Goal: Task Accomplishment & Management: Use online tool/utility

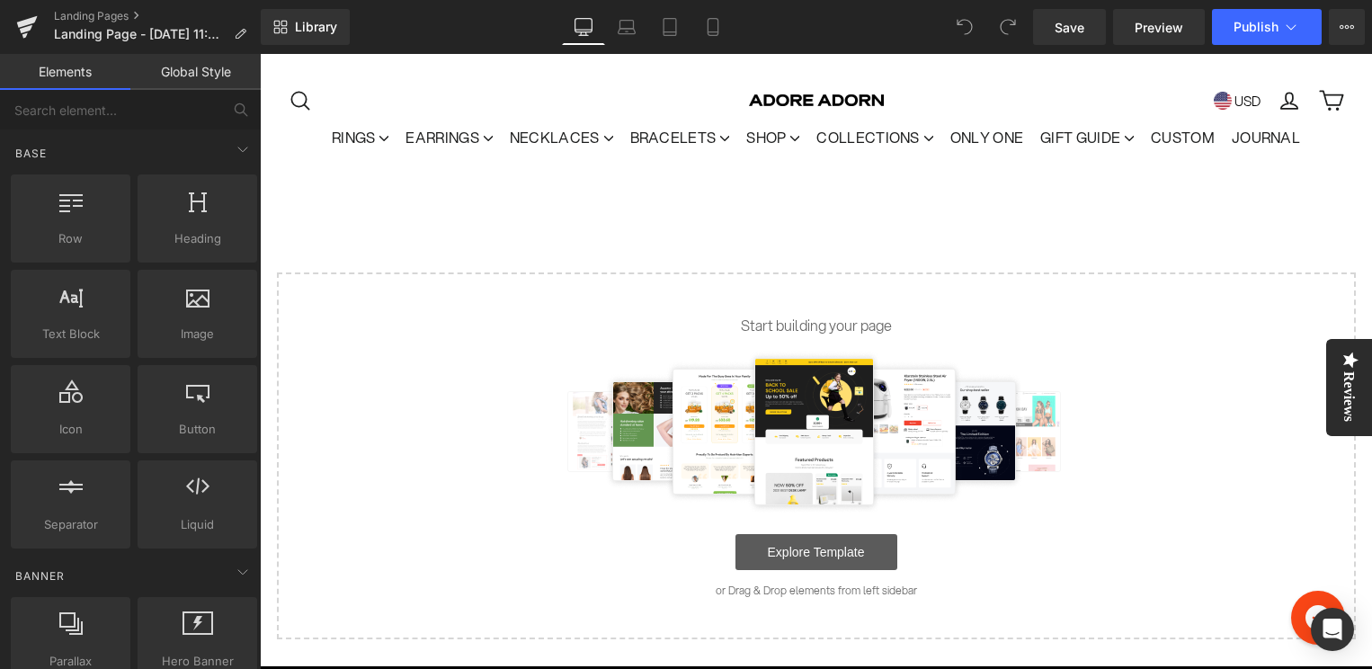
click at [832, 548] on link "Explore Template" at bounding box center [817, 552] width 162 height 36
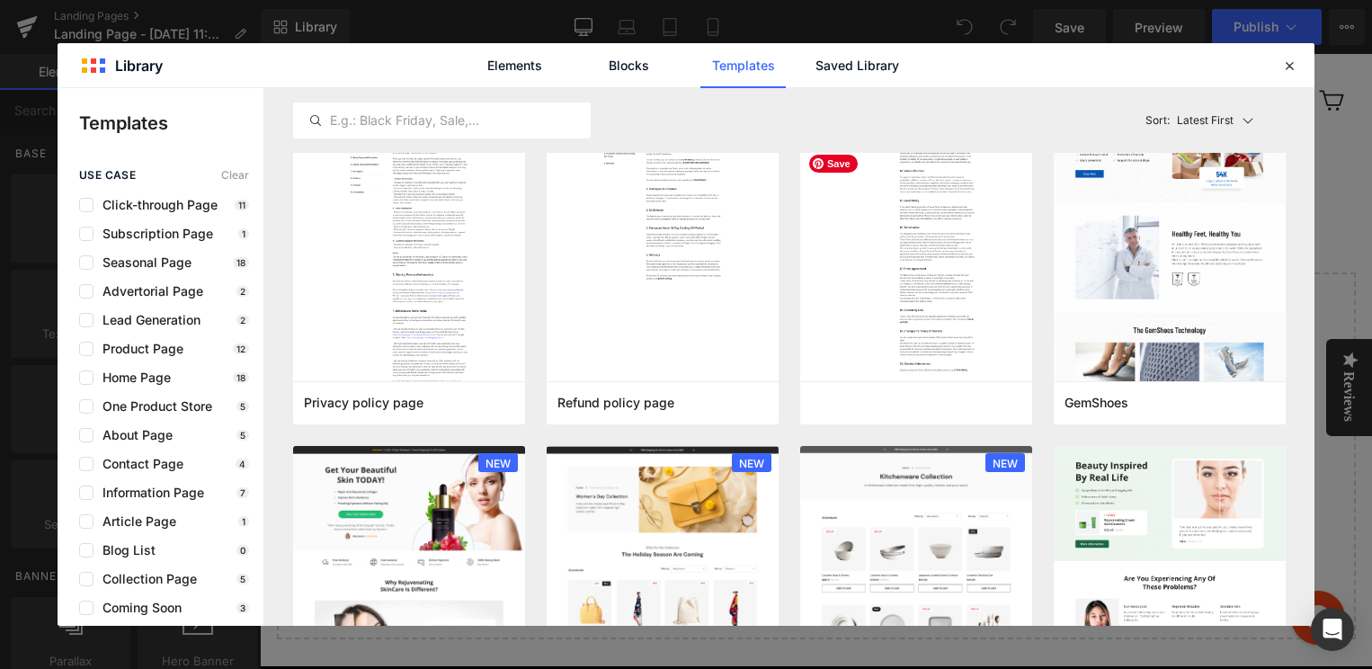
scroll to position [932, 0]
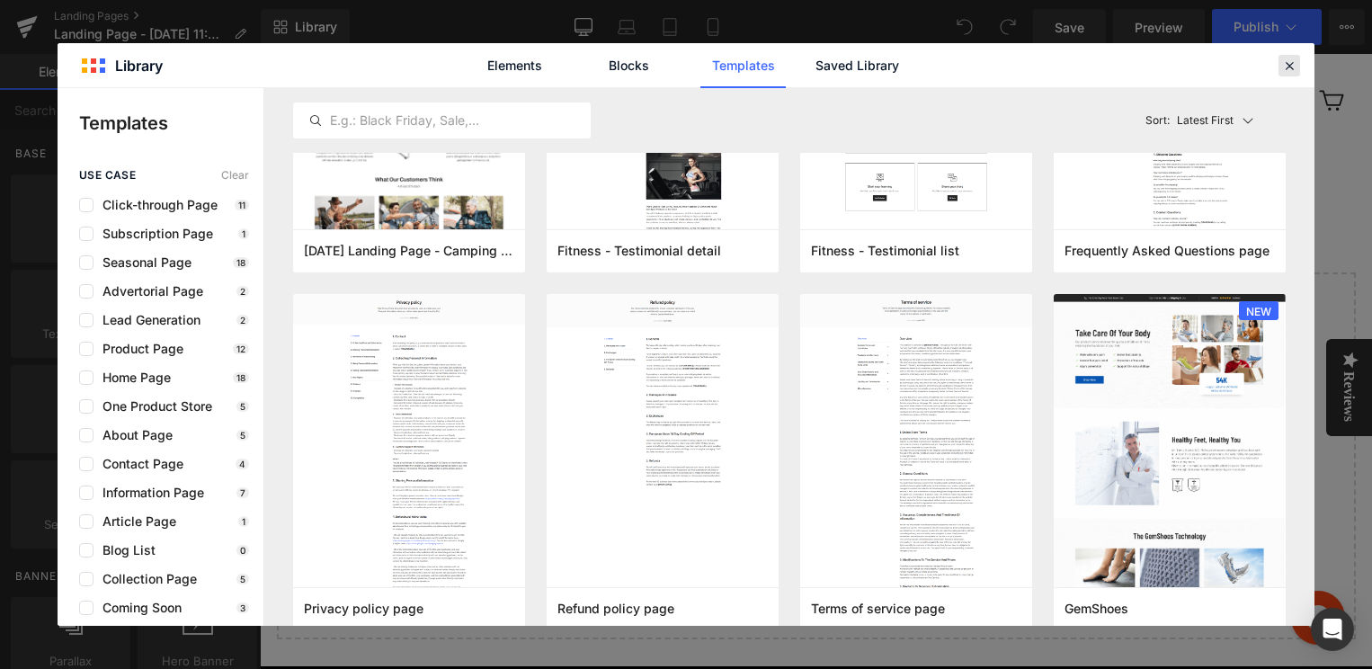
click at [1289, 64] on icon at bounding box center [1289, 66] width 16 height 16
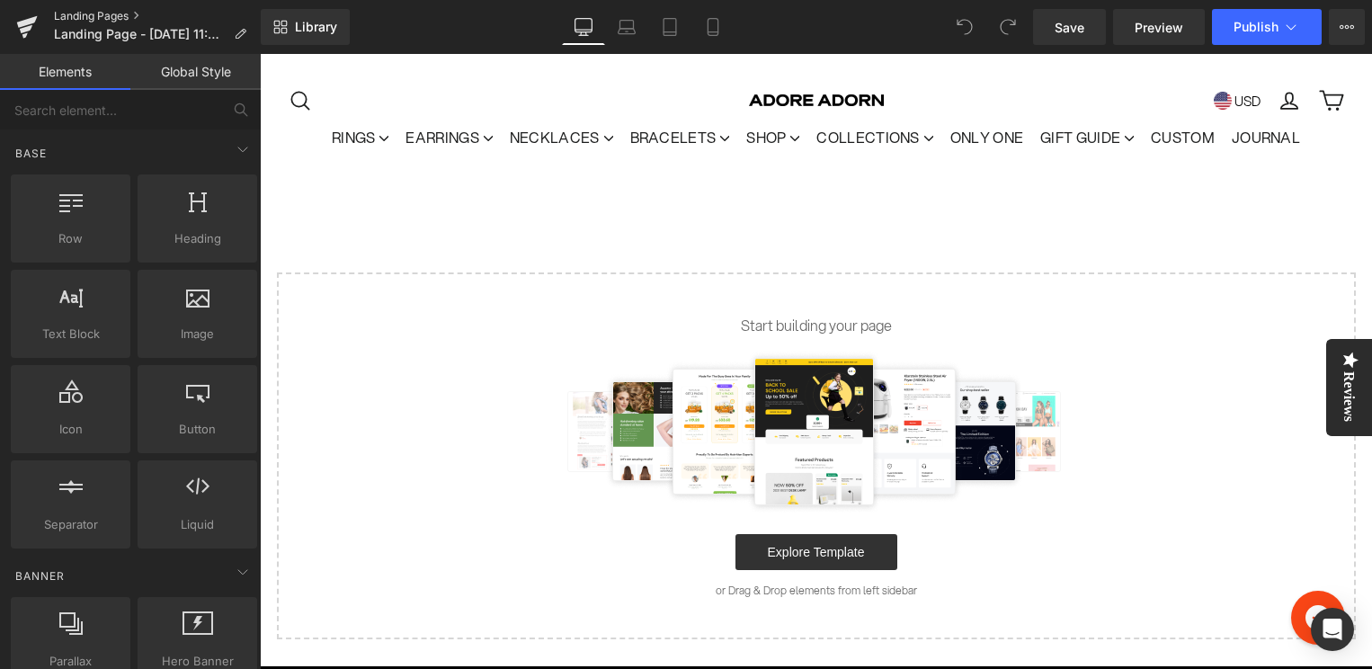
click at [113, 20] on link "Landing Pages" at bounding box center [157, 16] width 207 height 14
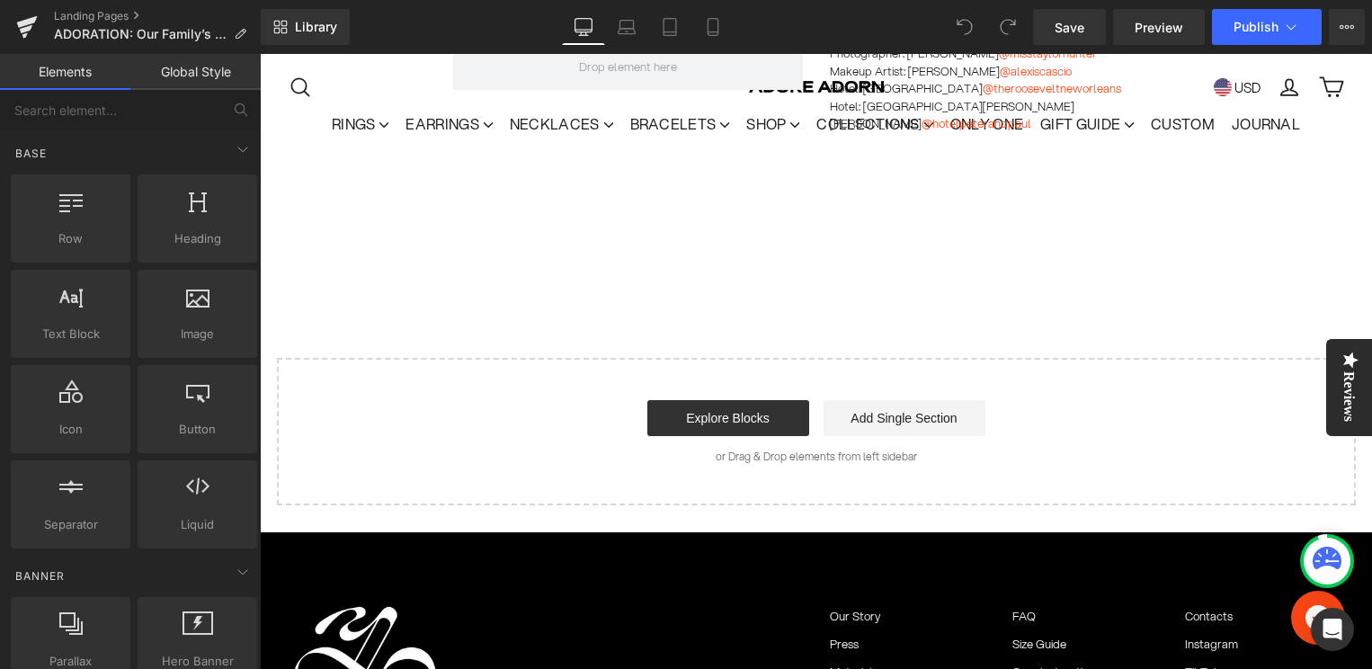
scroll to position [11104, 0]
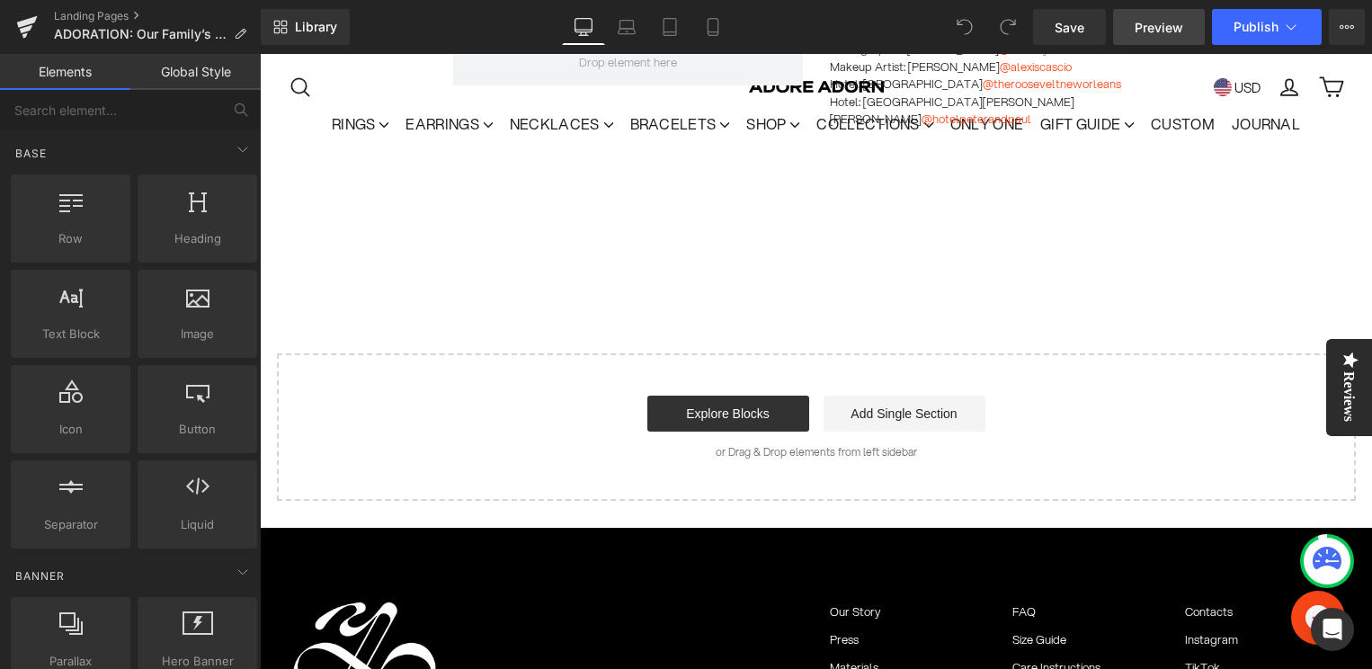
click at [1173, 34] on span "Preview" at bounding box center [1159, 27] width 49 height 19
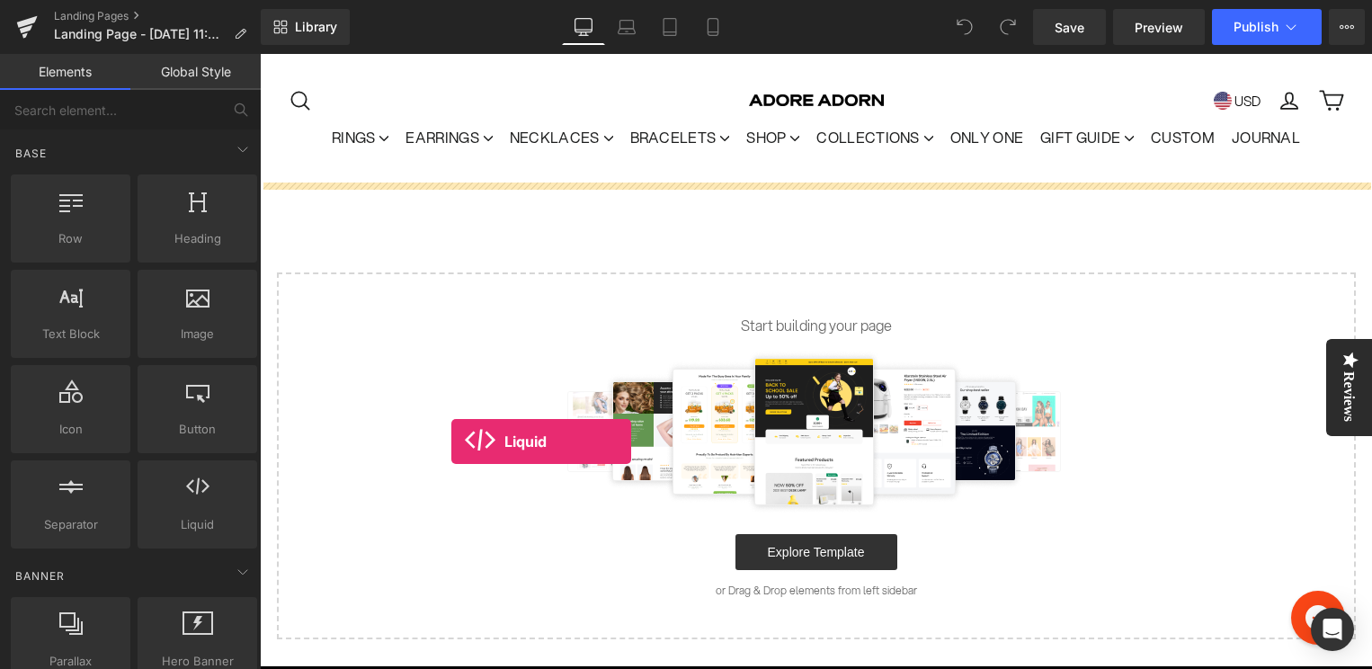
drag, startPoint x: 451, startPoint y: 557, endPoint x: 451, endPoint y: 441, distance: 115.1
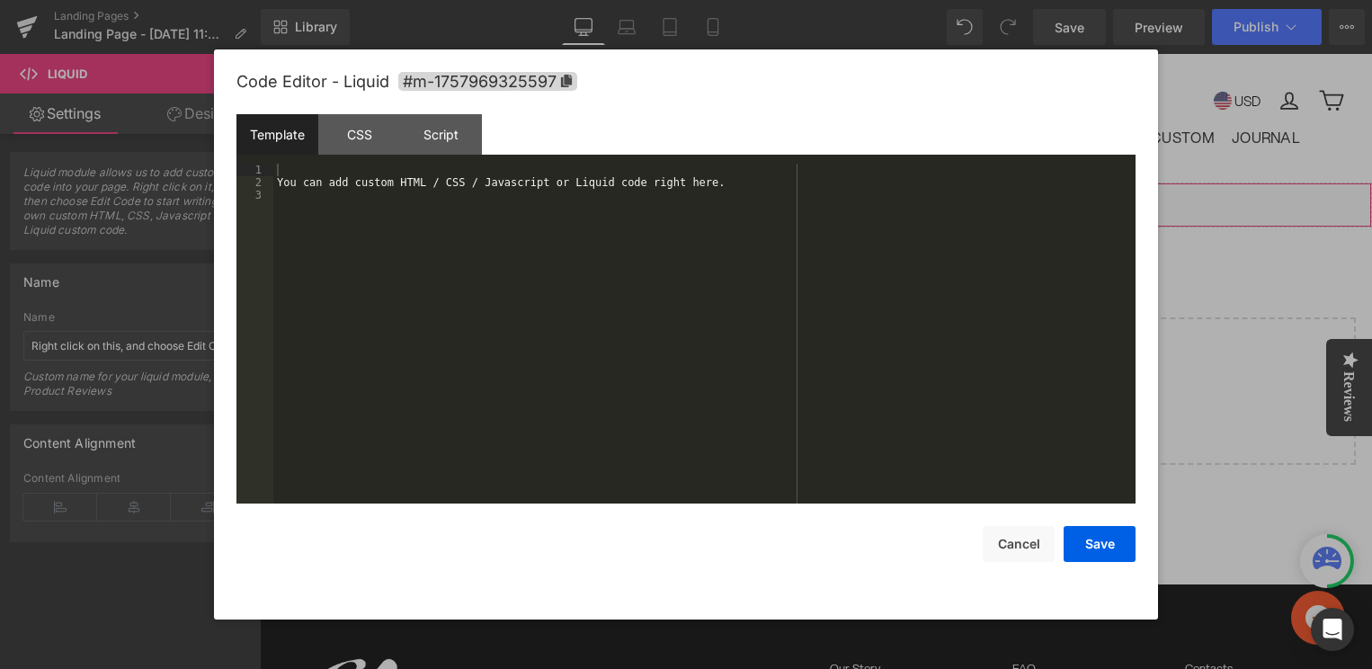
click at [843, 194] on div "Liquid" at bounding box center [816, 205] width 1112 height 45
click at [573, 204] on div "You can add custom HTML / CSS / Javascript or Liquid code right here." at bounding box center [704, 346] width 862 height 365
click at [555, 188] on div "You can add custom HTML / CSS / Javascript or Liquid code right here." at bounding box center [704, 346] width 862 height 365
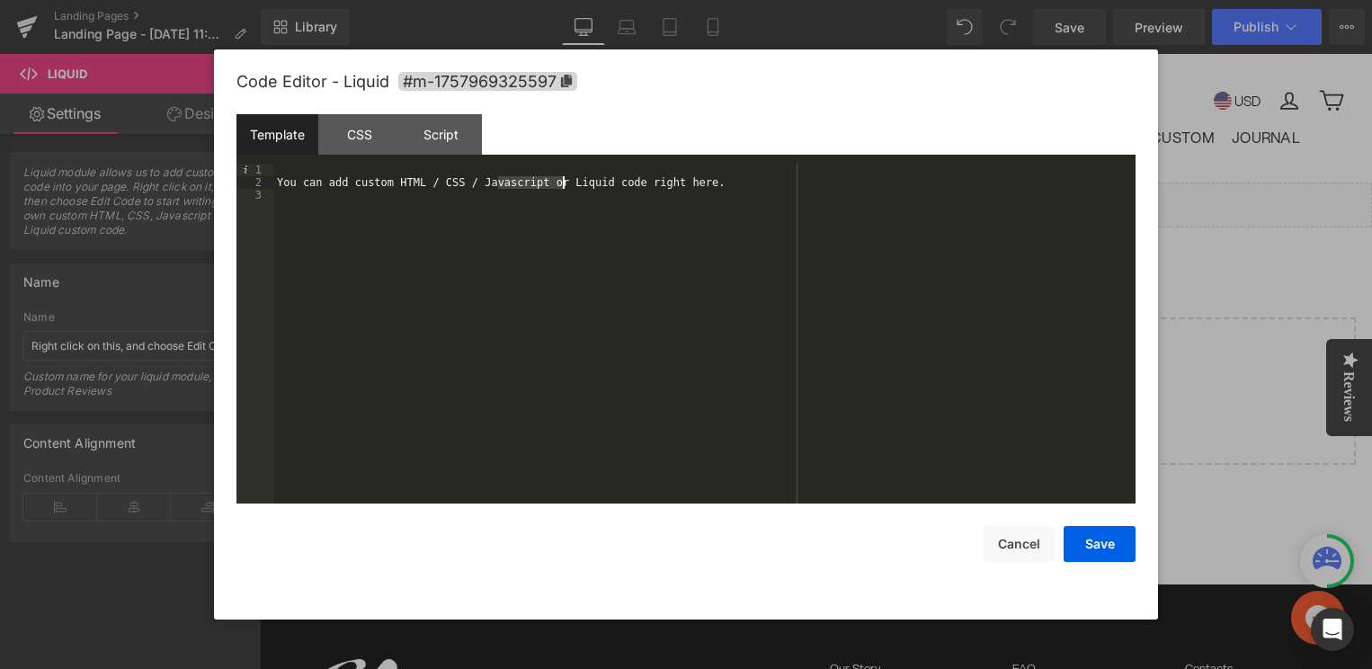
click at [555, 188] on div "You can add custom HTML / CSS / Javascript or Liquid code right here." at bounding box center [704, 346] width 862 height 365
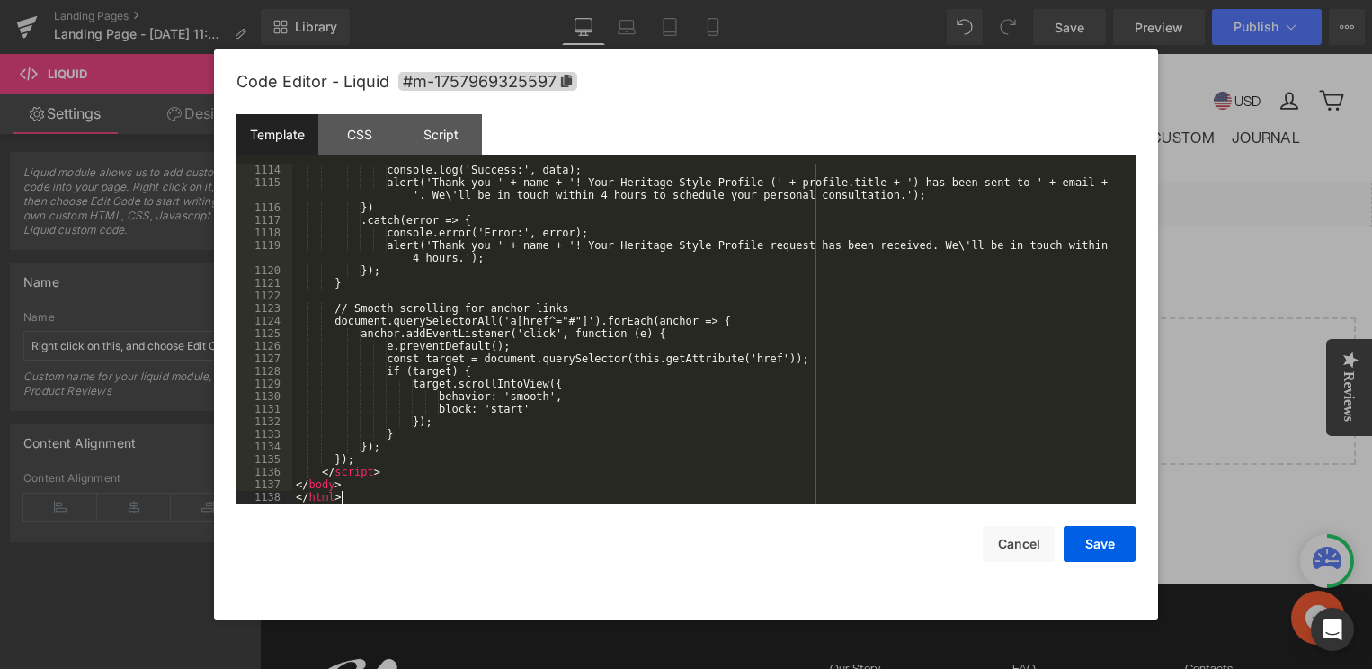
scroll to position [14438, 0]
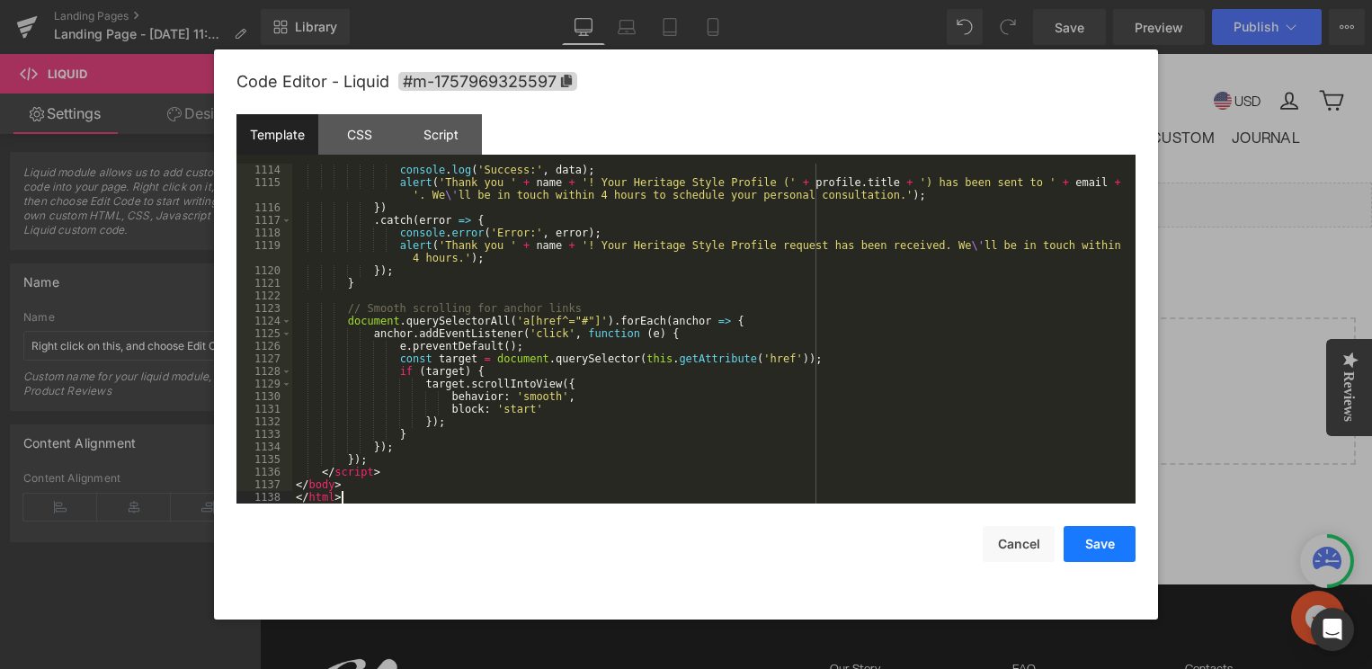
click at [1091, 542] on button "Save" at bounding box center [1100, 544] width 72 height 36
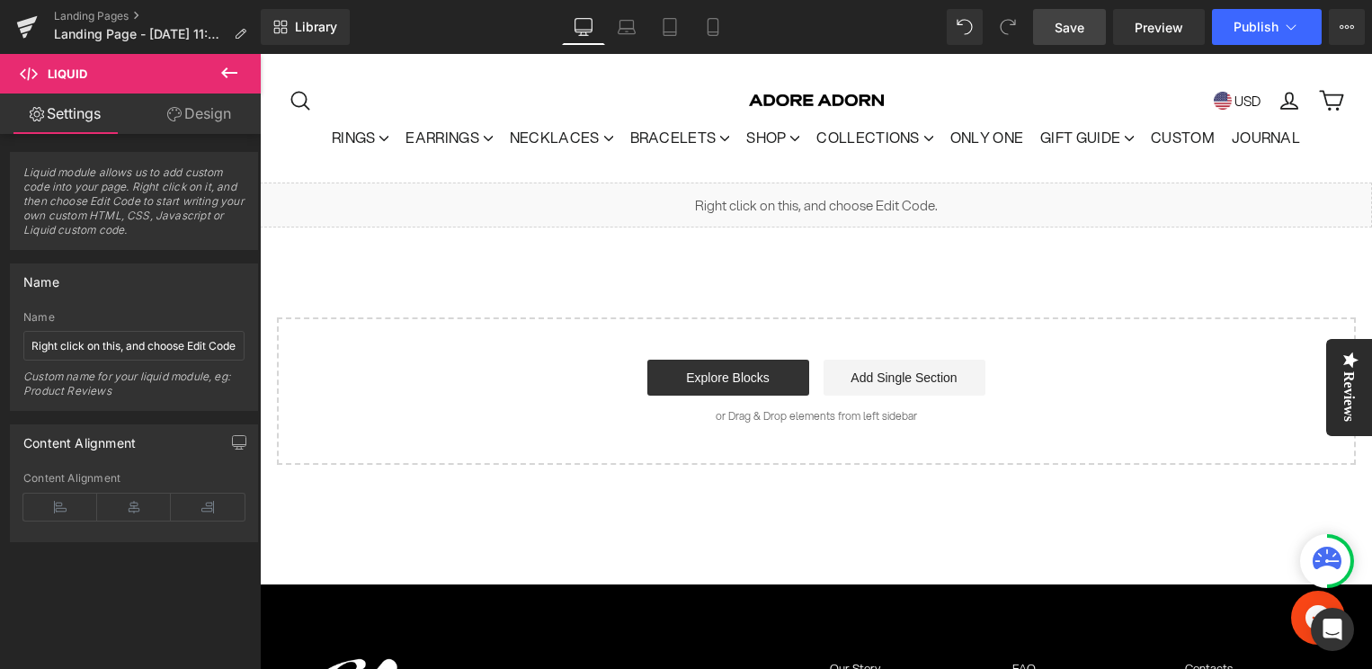
click at [1065, 34] on span "Save" at bounding box center [1070, 27] width 30 height 19
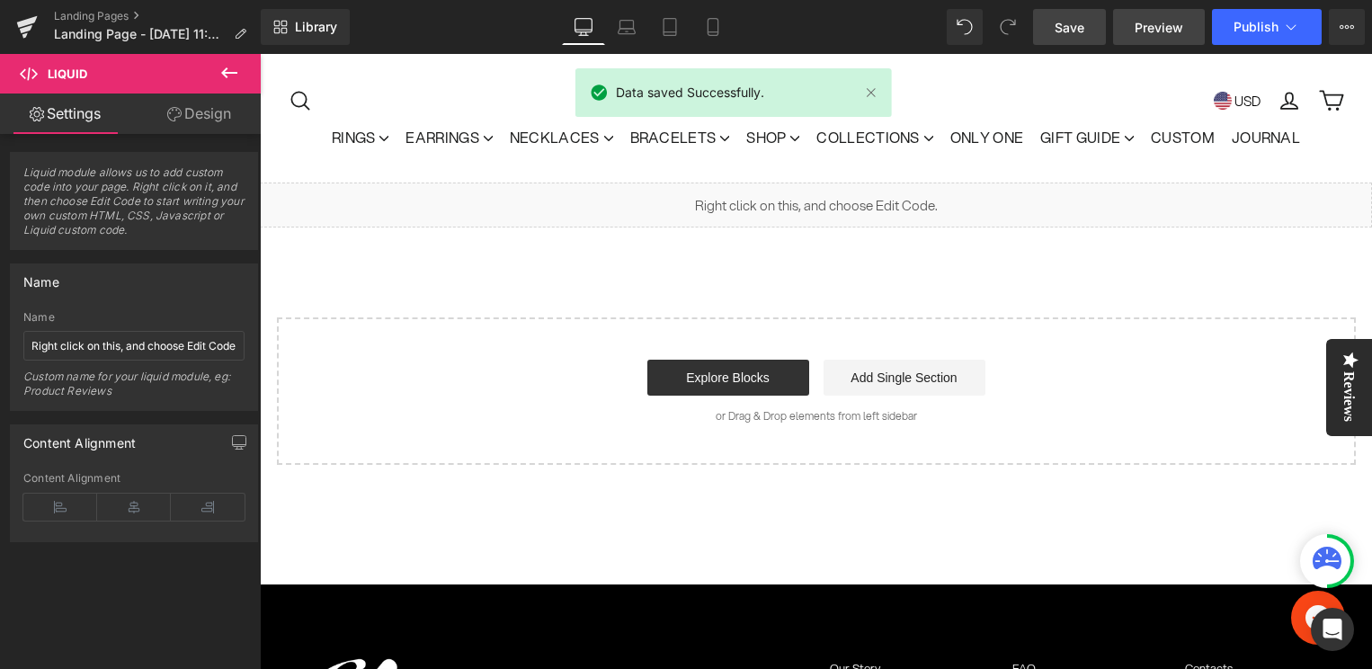
click at [1146, 31] on span "Preview" at bounding box center [1159, 27] width 49 height 19
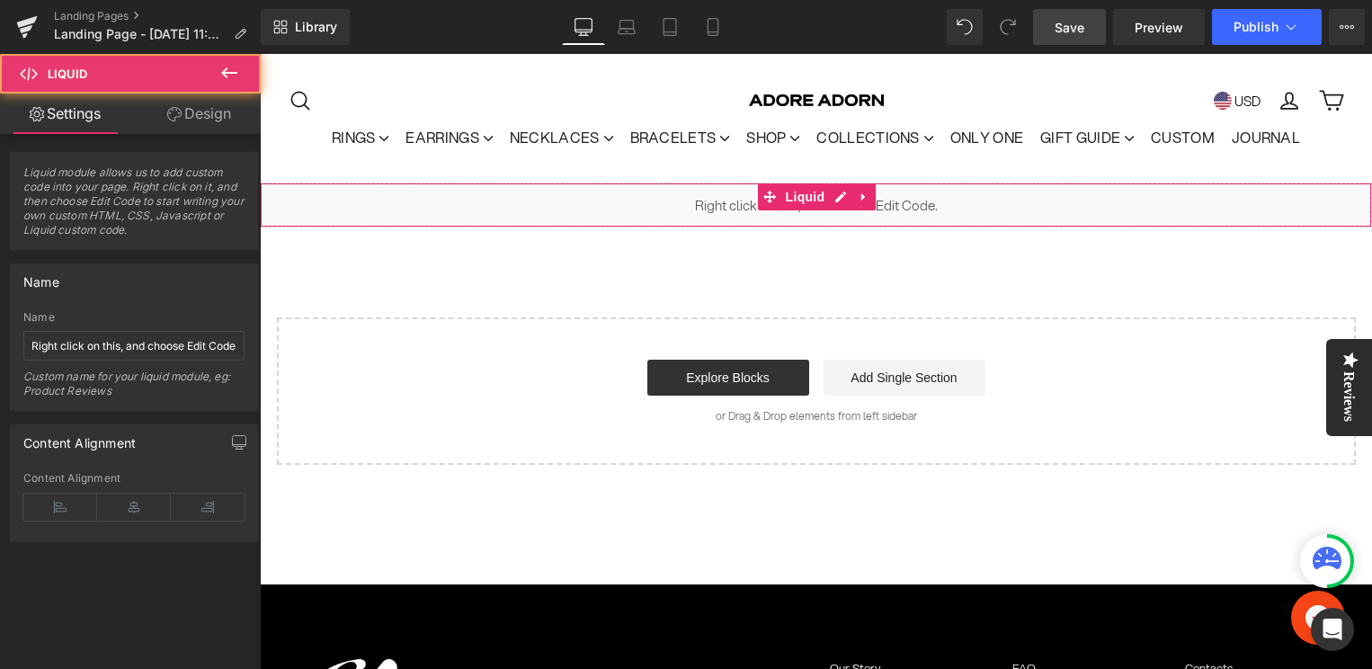
click at [879, 205] on div "Liquid" at bounding box center [816, 205] width 1112 height 45
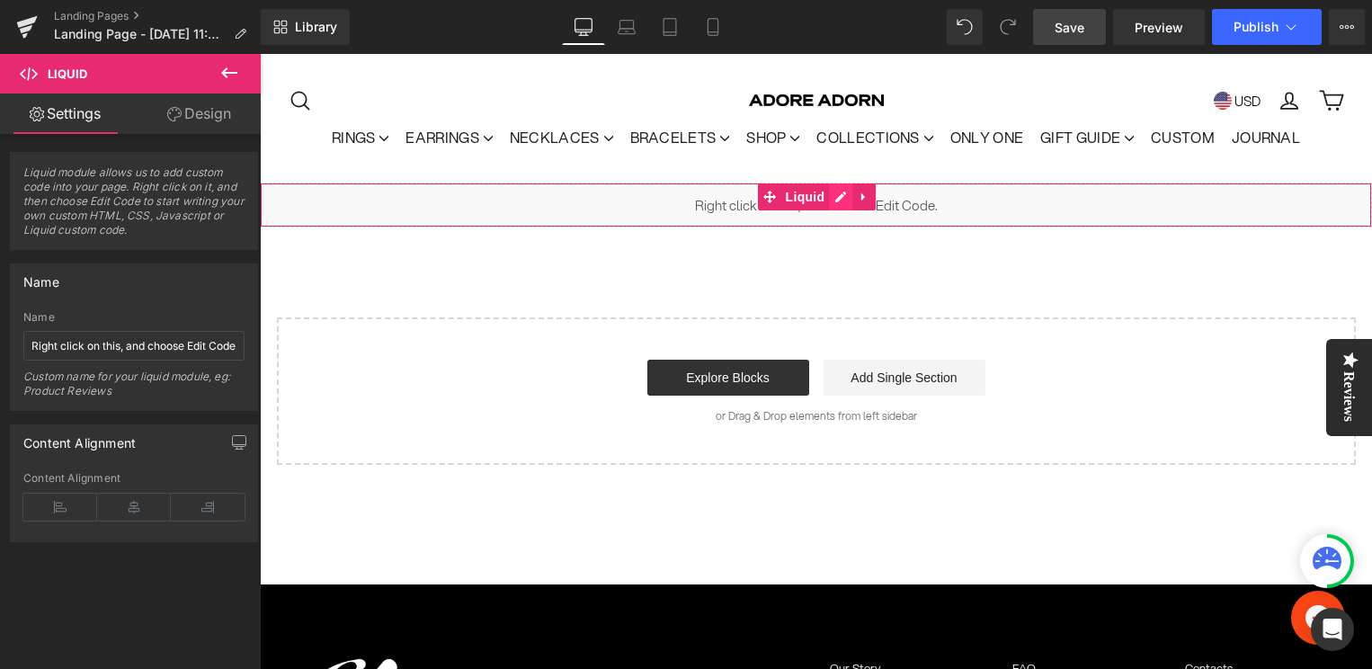
click at [835, 198] on div "Liquid" at bounding box center [816, 205] width 1112 height 45
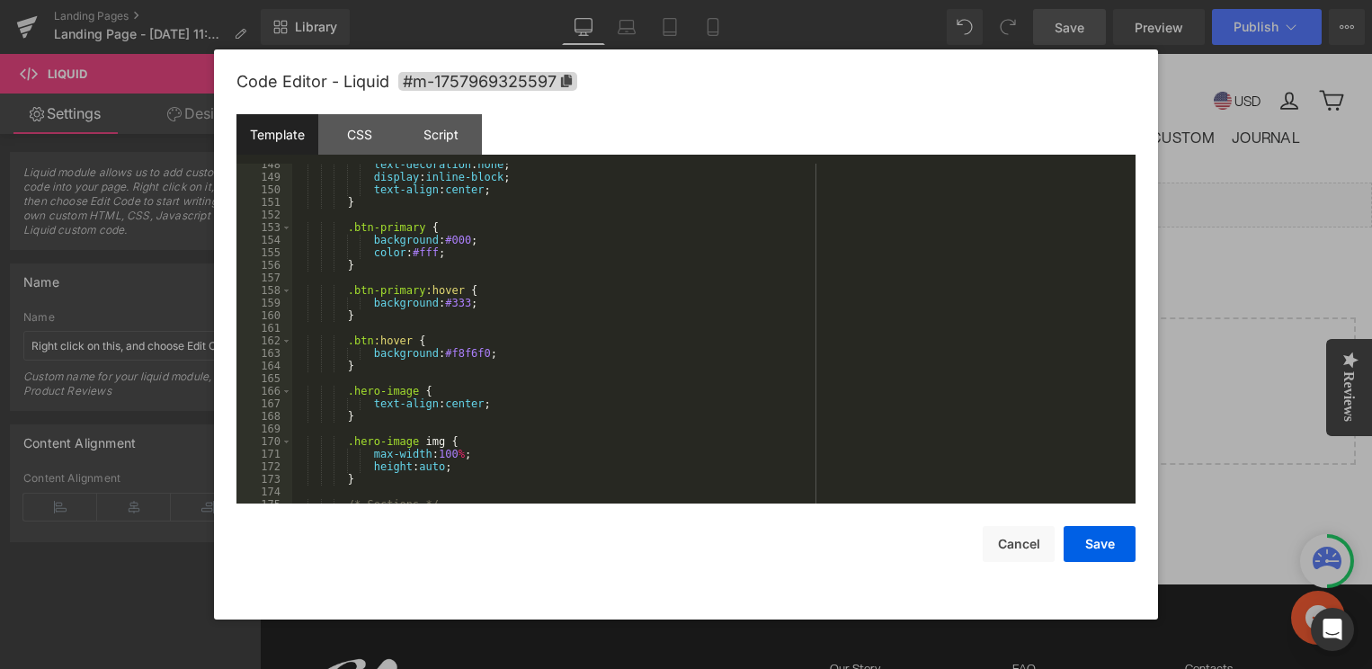
scroll to position [1870, 0]
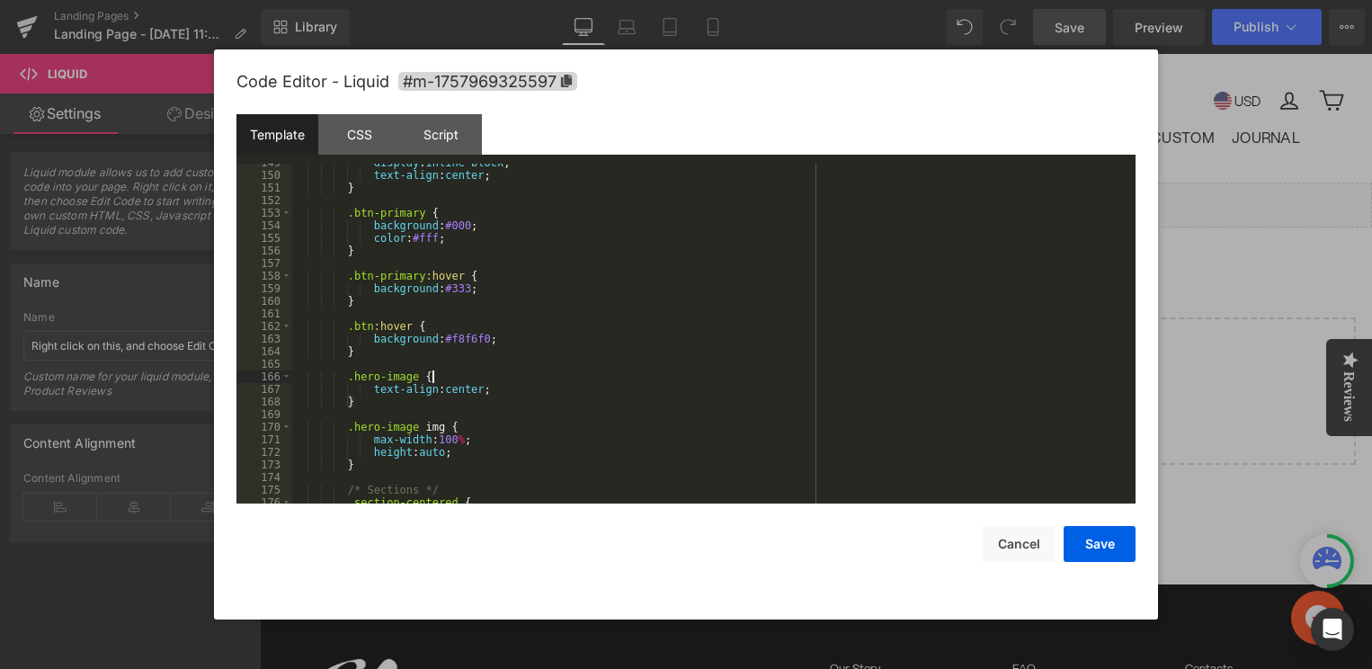
click at [441, 375] on div "display : inline-block ; text-align : center ; } .btn-primary { background : #0…" at bounding box center [710, 338] width 836 height 365
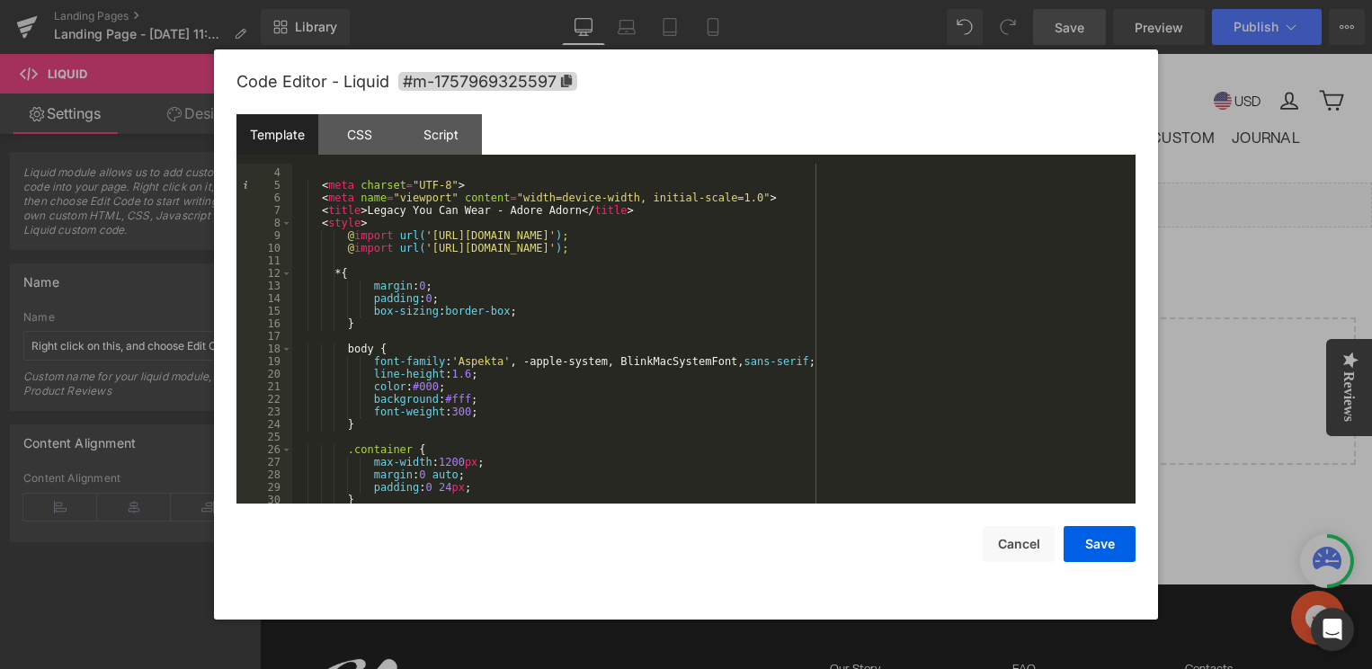
scroll to position [0, 0]
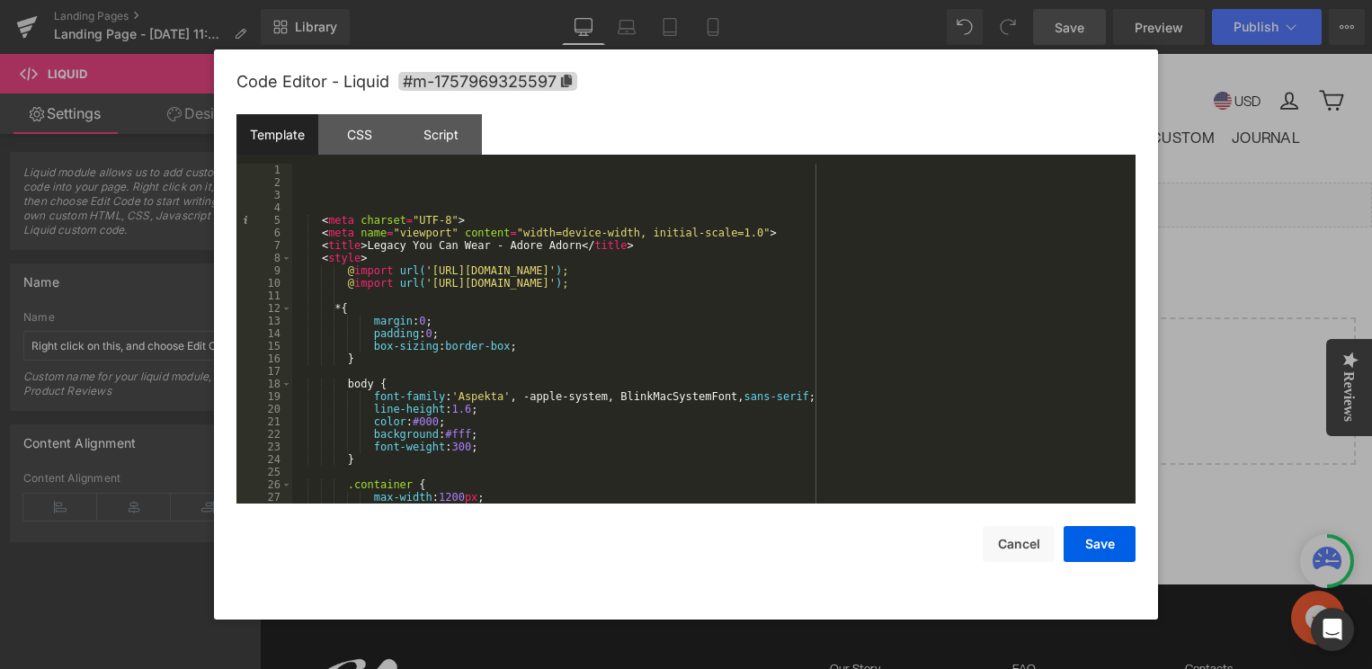
click at [1123, 564] on div "Code Editor - Liquid #m-1757969325597 Template CSS Script Data 1 2 3 4 5 6 7 8 …" at bounding box center [685, 334] width 899 height 570
click at [1112, 549] on button "Save" at bounding box center [1100, 544] width 72 height 36
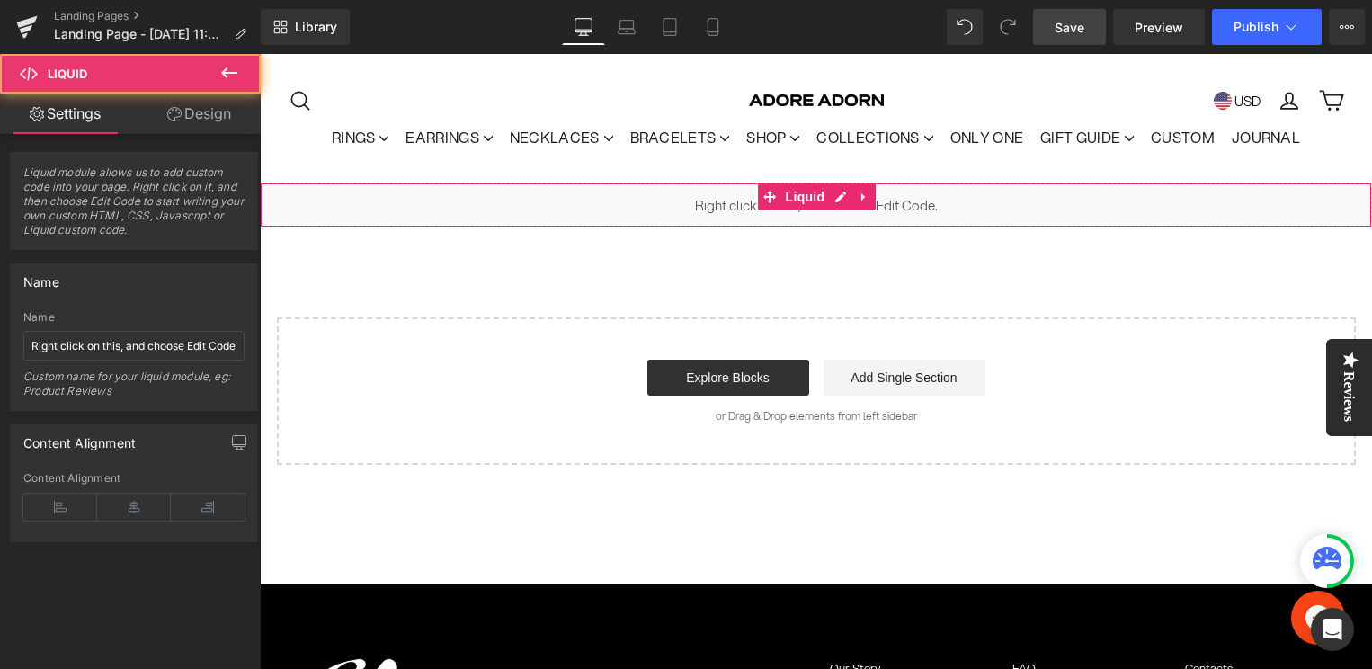
click at [927, 198] on div "Liquid" at bounding box center [816, 205] width 1112 height 45
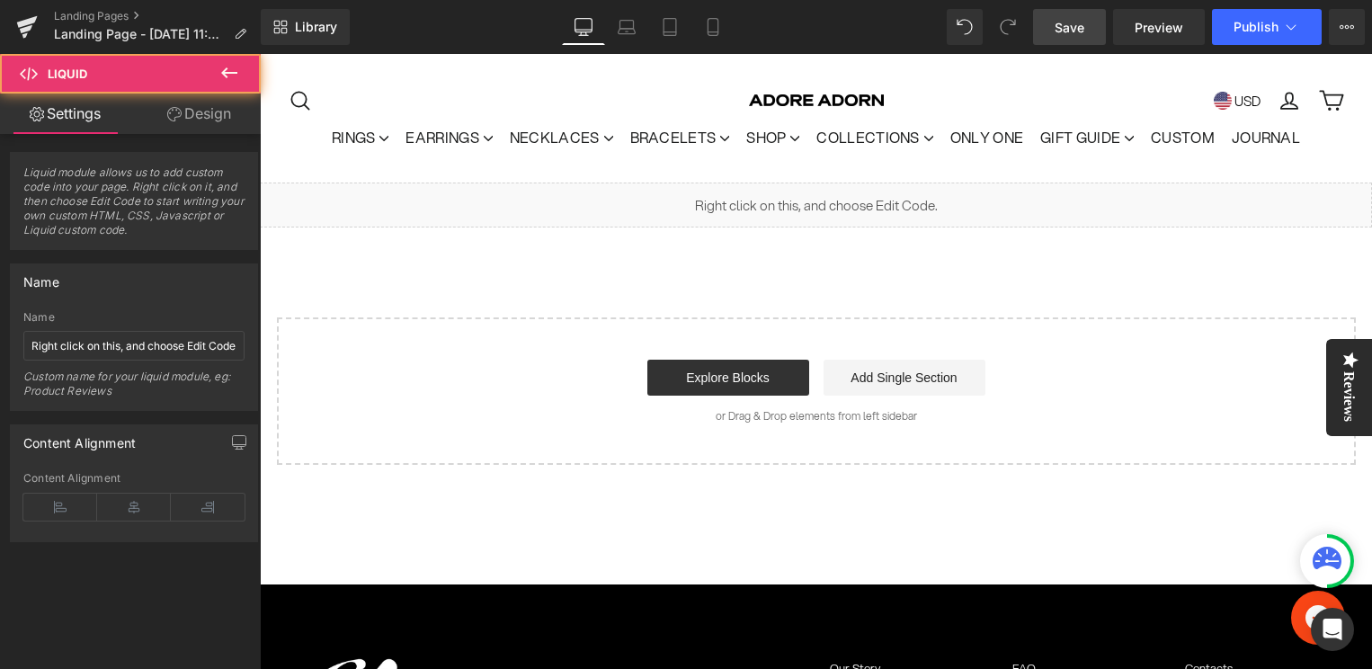
click at [837, 197] on div "Liquid" at bounding box center [816, 205] width 1112 height 45
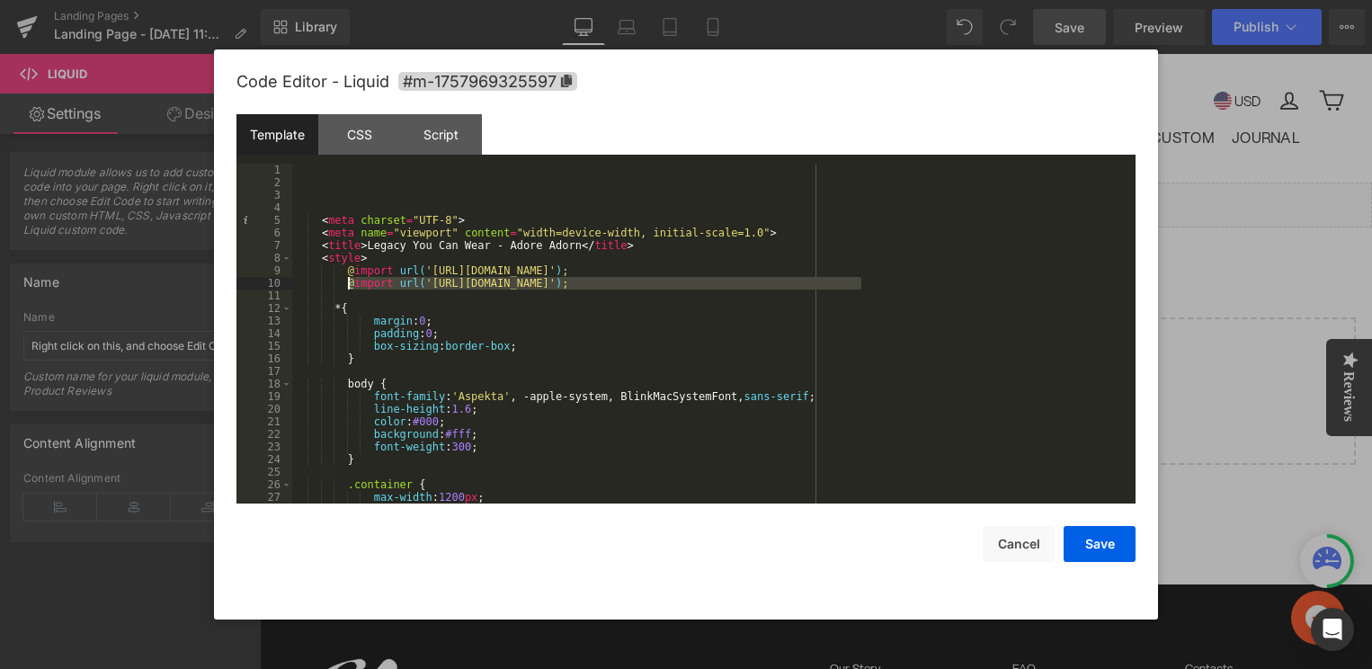
drag, startPoint x: 878, startPoint y: 285, endPoint x: 347, endPoint y: 282, distance: 530.5
click at [347, 282] on div "< meta charset = "UTF-8" > < meta name = "viewport" content = "width=device-wid…" at bounding box center [710, 346] width 836 height 365
click at [878, 286] on div "< meta charset = "UTF-8" > < meta name = "viewport" content = "width=device-wid…" at bounding box center [710, 346] width 836 height 365
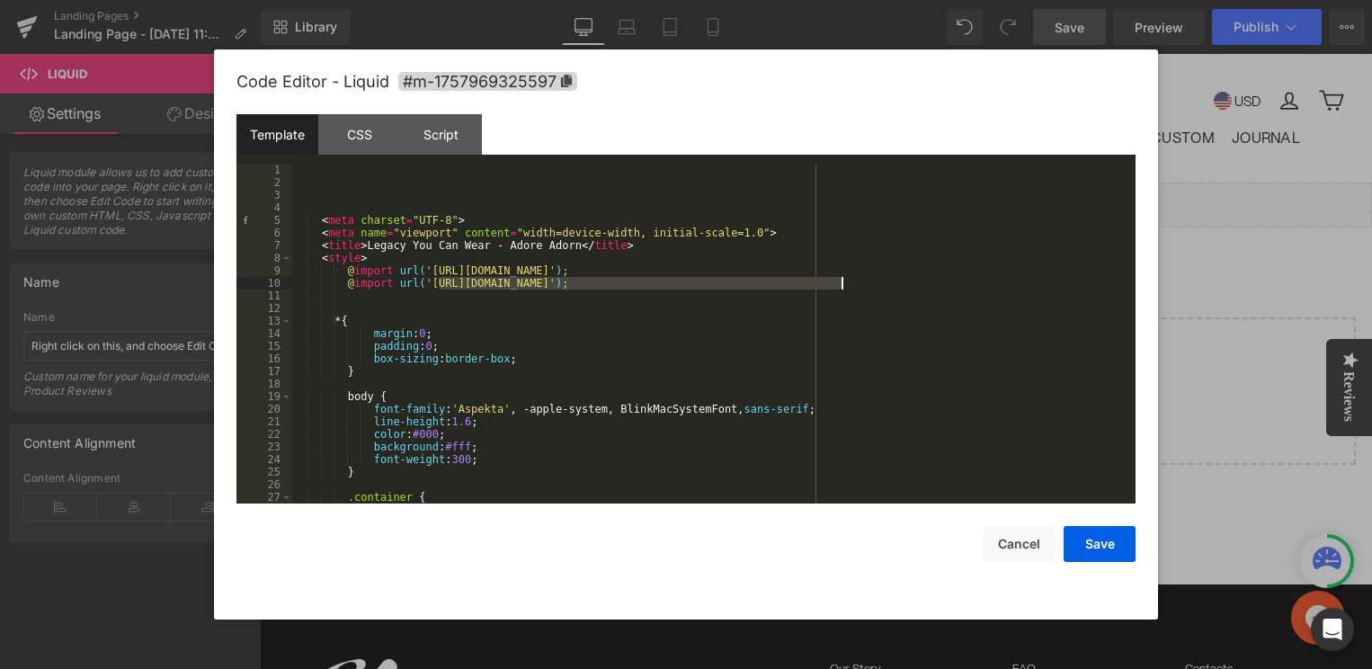
drag, startPoint x: 440, startPoint y: 285, endPoint x: 840, endPoint y: 290, distance: 400.1
click at [840, 290] on div "< meta charset = "UTF-8" > < meta name = "viewport" content = "width=device-wid…" at bounding box center [710, 346] width 836 height 365
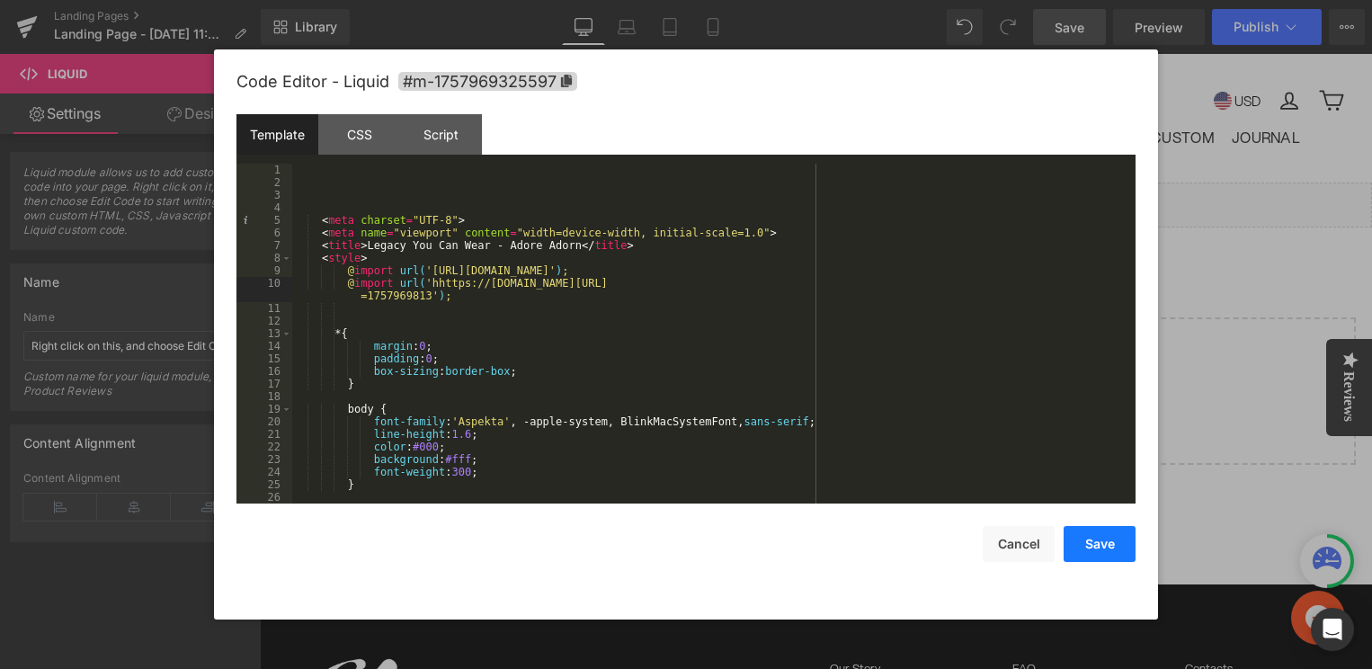
click at [1096, 547] on button "Save" at bounding box center [1100, 544] width 72 height 36
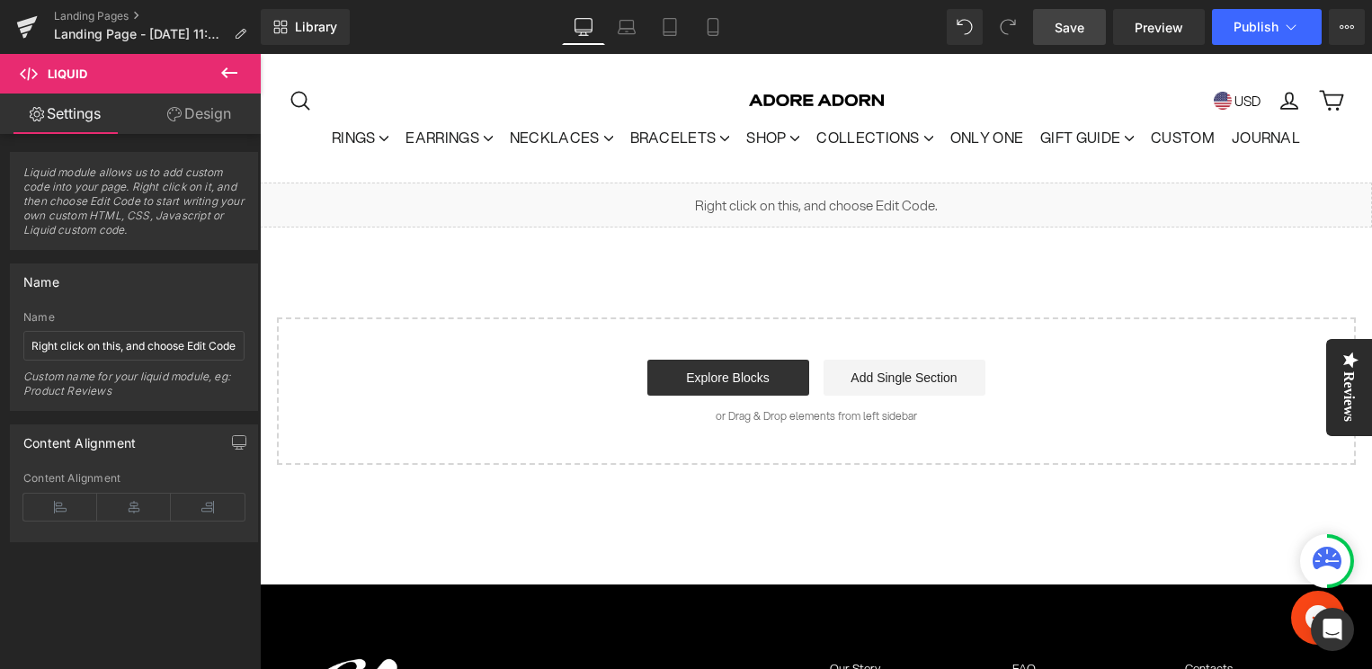
click at [1069, 22] on span "Save" at bounding box center [1070, 27] width 30 height 19
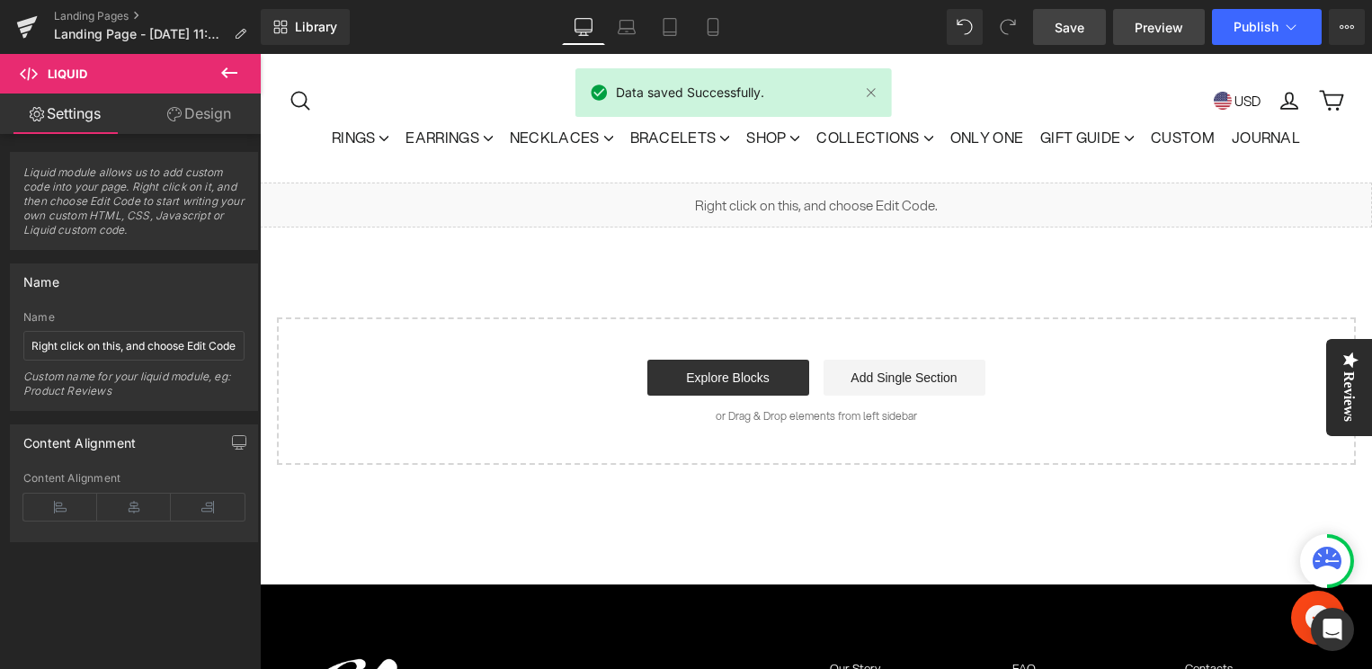
click at [1154, 27] on span "Preview" at bounding box center [1159, 27] width 49 height 19
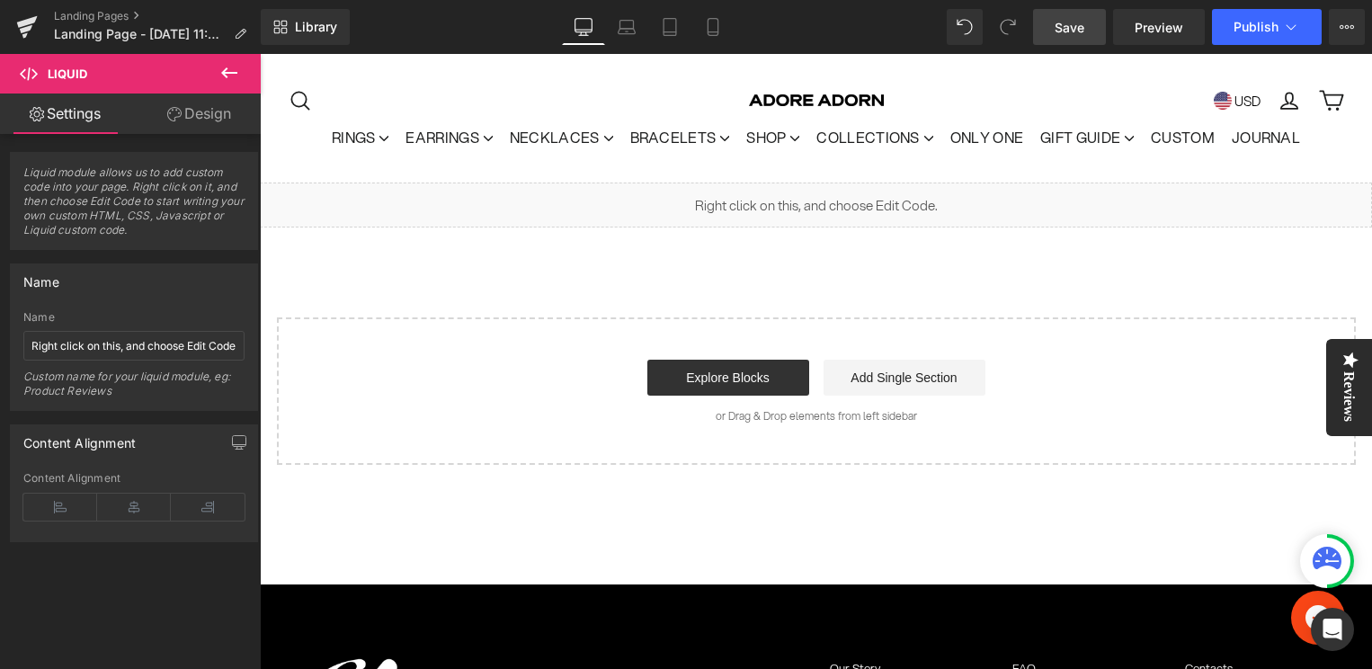
scroll to position [16, 0]
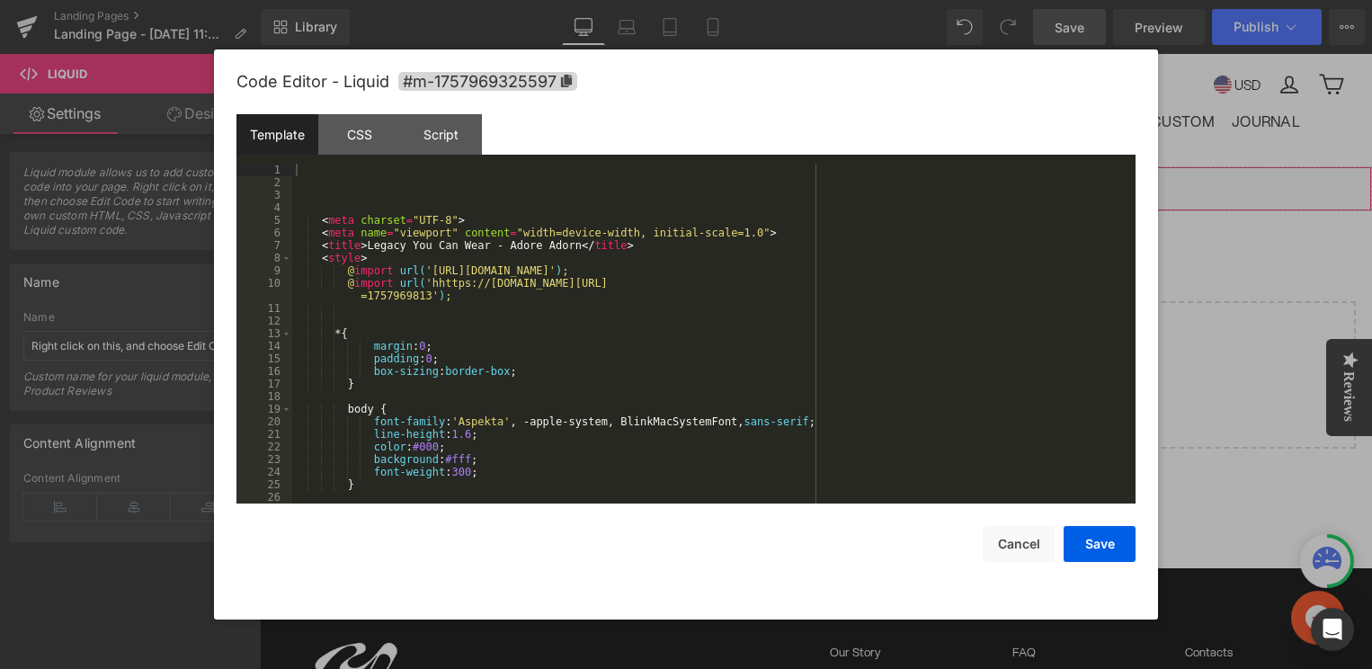
click at [840, 180] on icon at bounding box center [840, 180] width 11 height 11
click at [640, 458] on div "< meta charset = "UTF-8" > < meta name = "viewport" content = "width=device-wid…" at bounding box center [710, 346] width 836 height 365
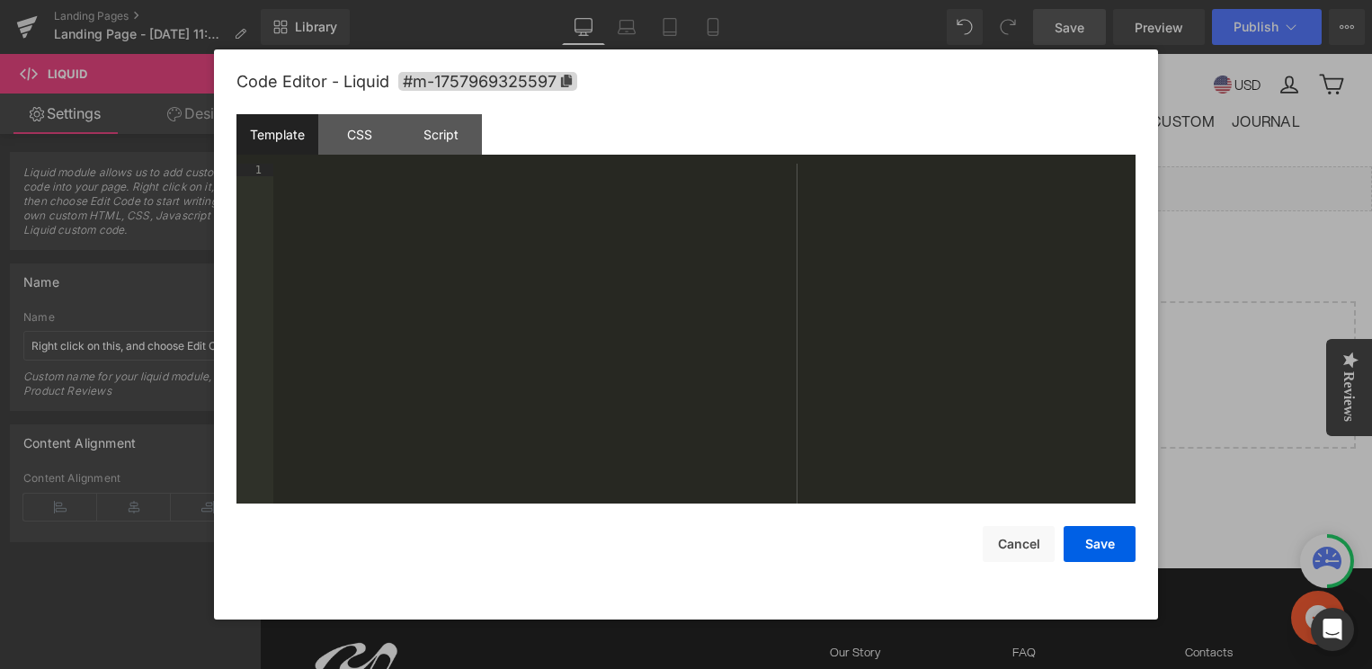
scroll to position [15609, 0]
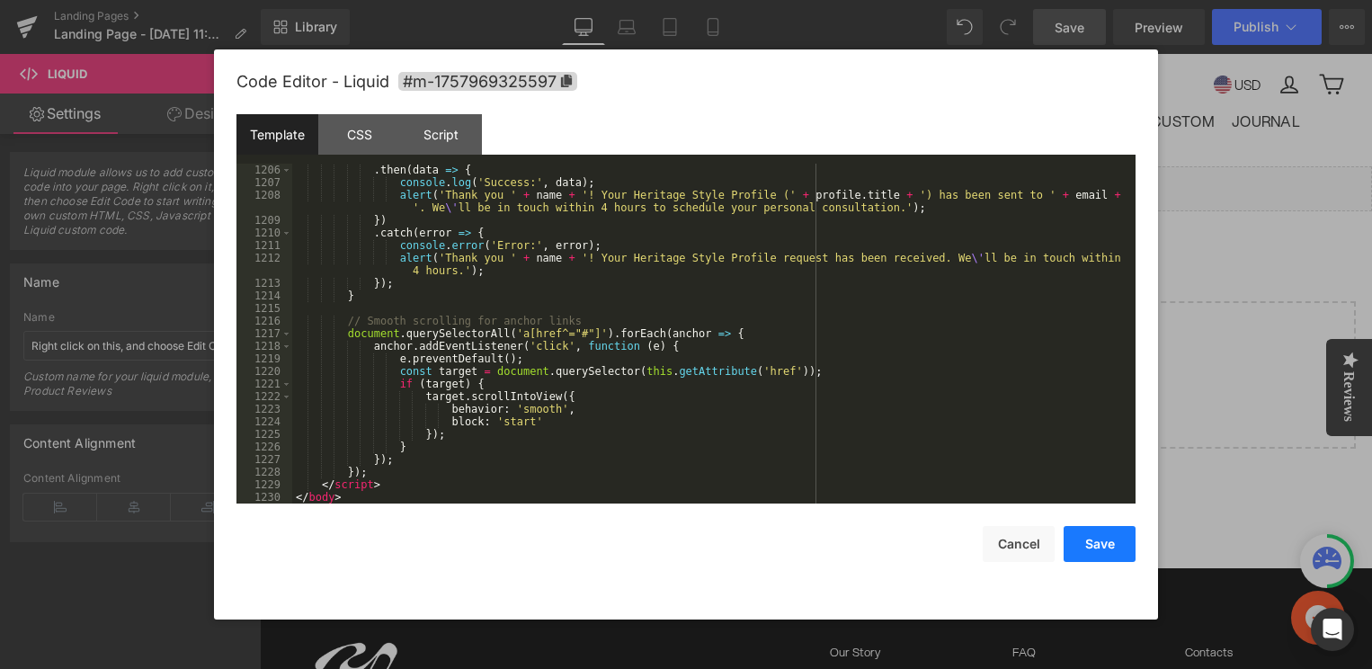
click at [1118, 534] on button "Save" at bounding box center [1100, 544] width 72 height 36
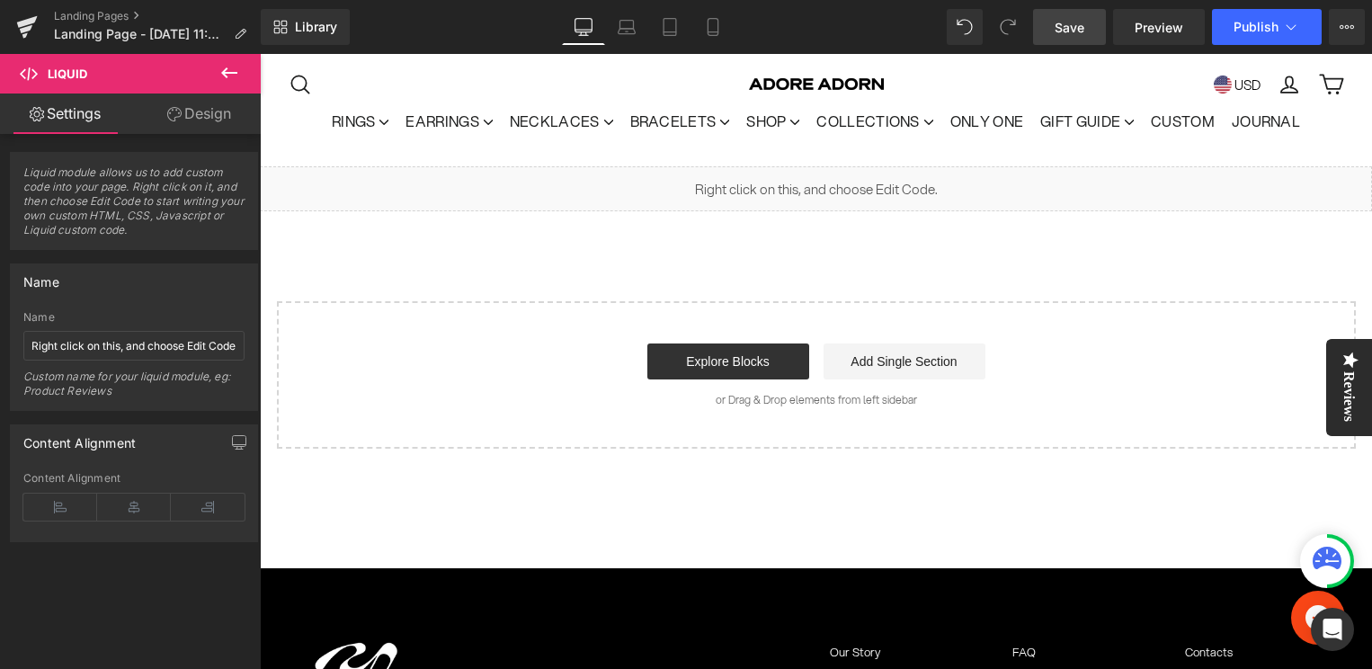
click at [1065, 46] on div "Library Desktop Desktop Laptop Tablet Mobile Save Preview Publish Scheduled Vie…" at bounding box center [816, 27] width 1111 height 54
click at [1065, 33] on span "Save" at bounding box center [1070, 27] width 30 height 19
click at [1155, 23] on span "Preview" at bounding box center [1159, 27] width 49 height 19
